Goal: Transaction & Acquisition: Purchase product/service

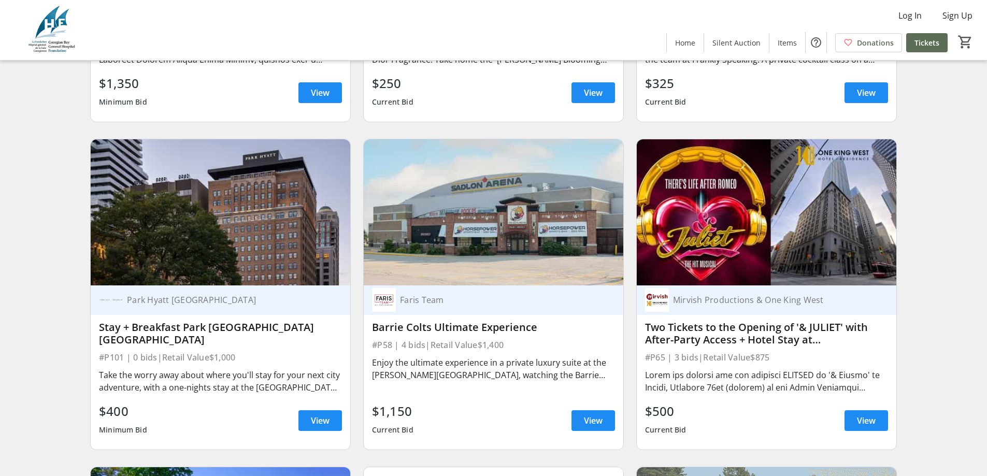
scroll to position [415, 0]
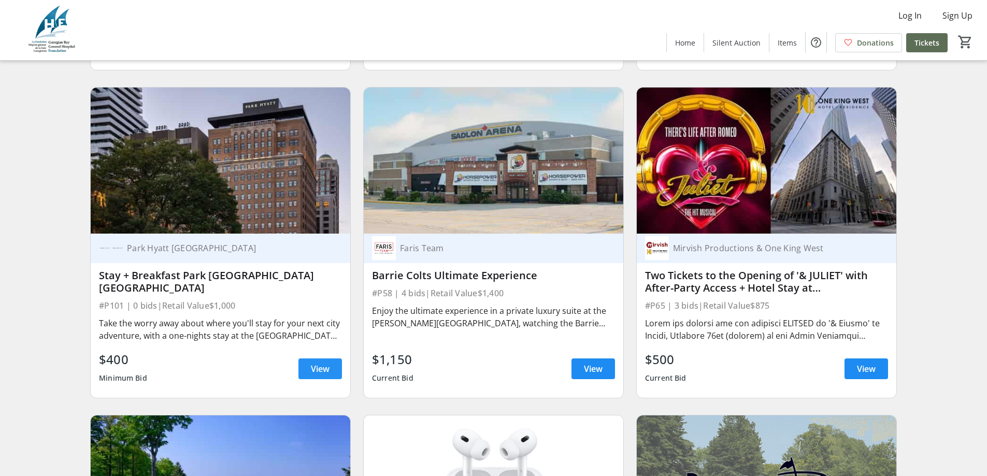
click at [302, 369] on span at bounding box center [320, 368] width 44 height 25
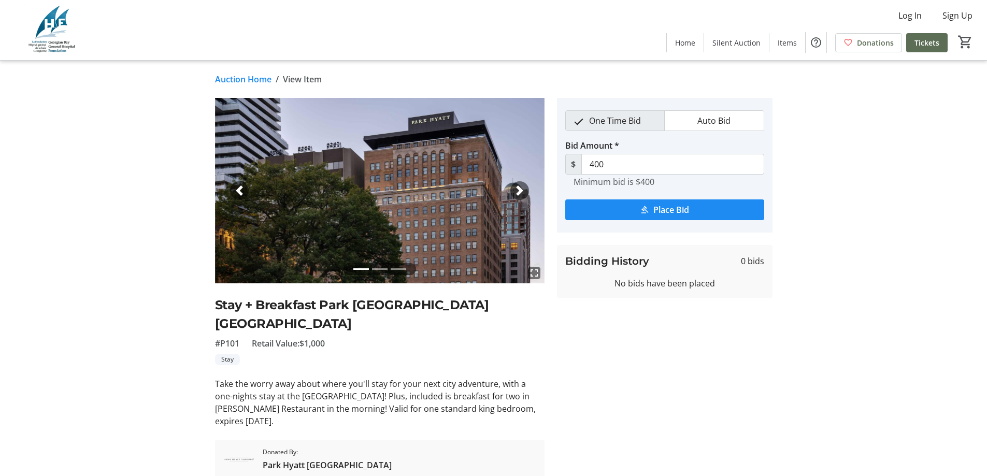
click at [517, 193] on span "button" at bounding box center [520, 190] width 10 height 10
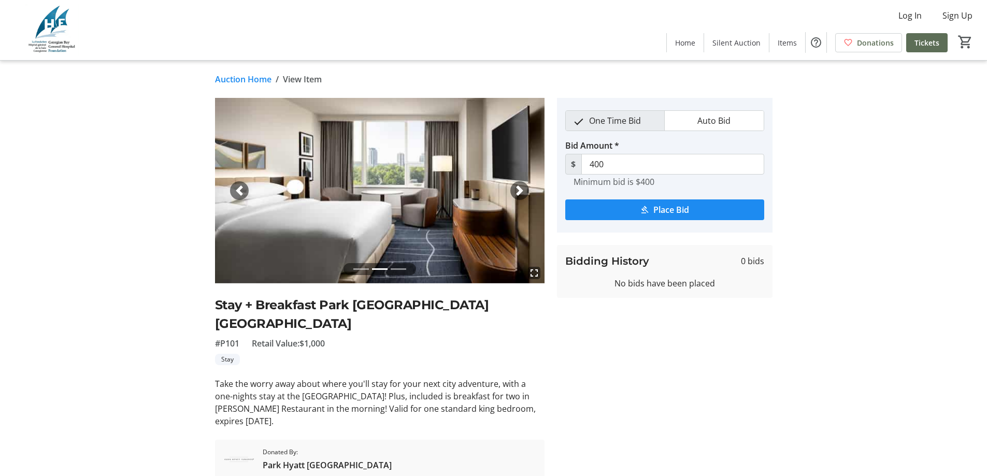
click at [517, 193] on span "button" at bounding box center [520, 190] width 10 height 10
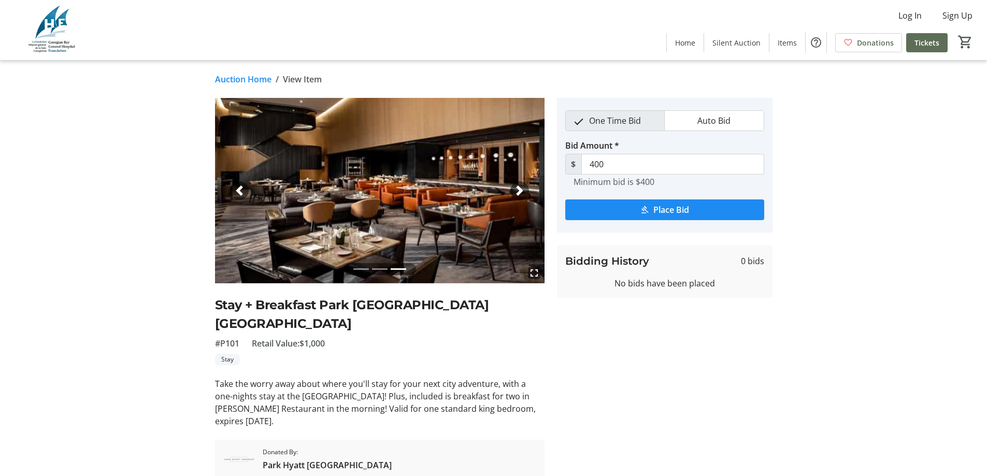
click at [517, 193] on span "button" at bounding box center [520, 190] width 10 height 10
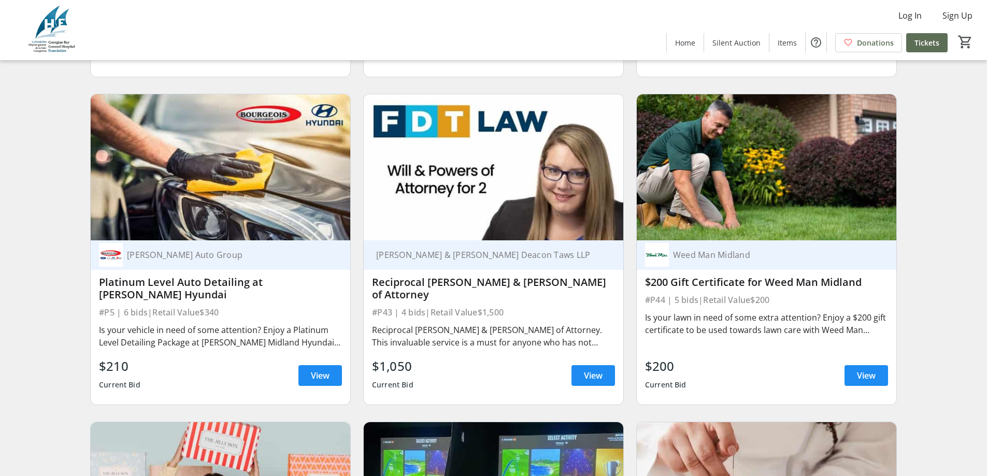
scroll to position [6166, 0]
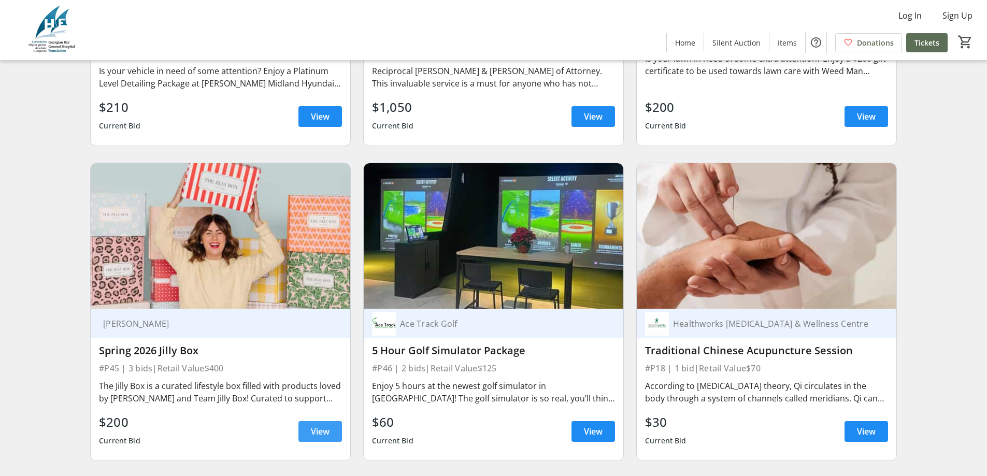
click at [311, 425] on span "View" at bounding box center [320, 431] width 19 height 12
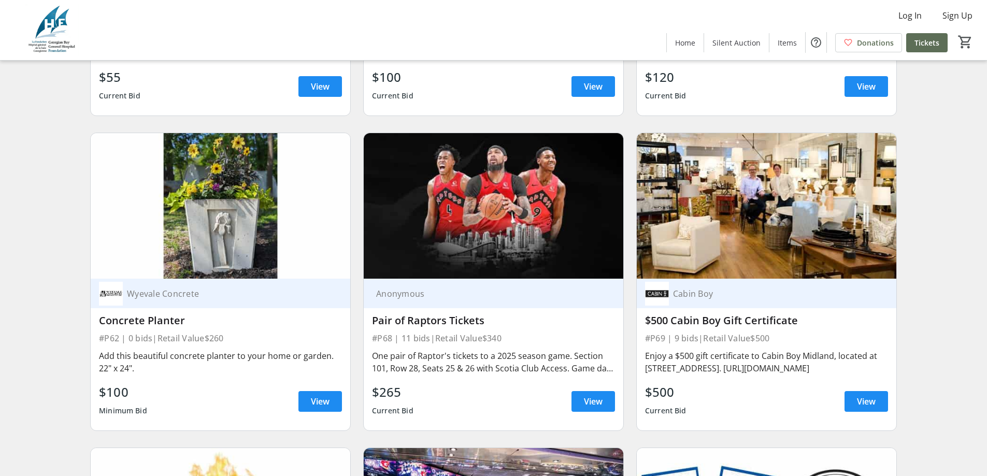
scroll to position [8808, 0]
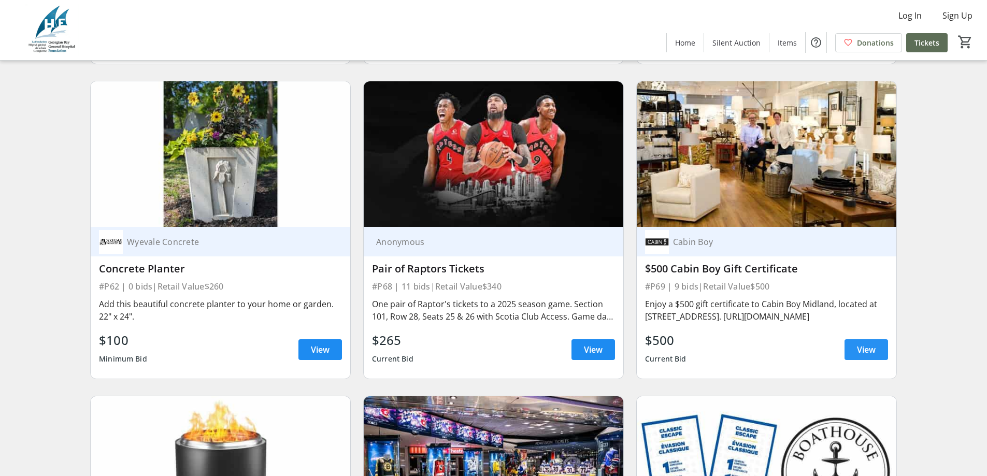
click at [849, 337] on span at bounding box center [867, 349] width 44 height 25
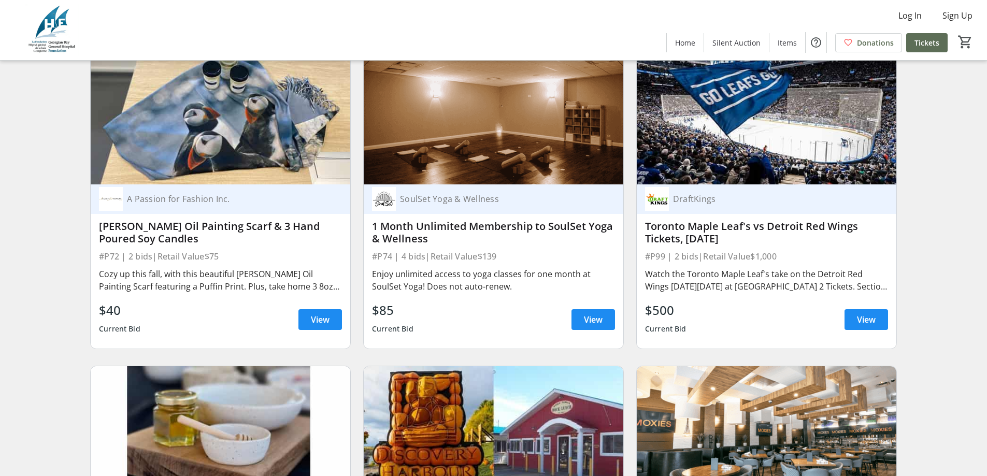
scroll to position [9586, 0]
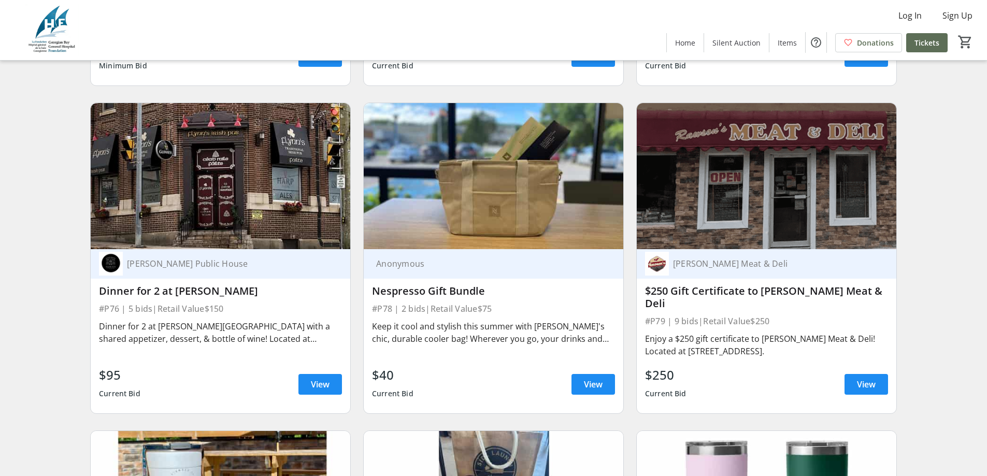
scroll to position [9866, 0]
